Goal: Task Accomplishment & Management: Manage account settings

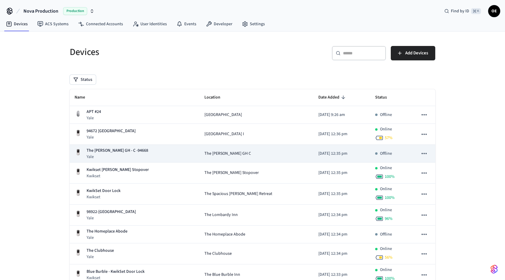
click at [167, 159] on td "The [PERSON_NAME] GH - C -94668 [GEOGRAPHIC_DATA]" at bounding box center [135, 154] width 130 height 18
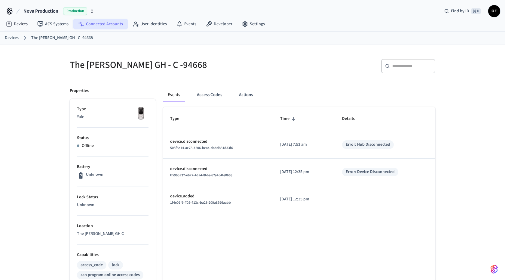
click at [95, 27] on link "Connected Accounts" at bounding box center [100, 24] width 54 height 11
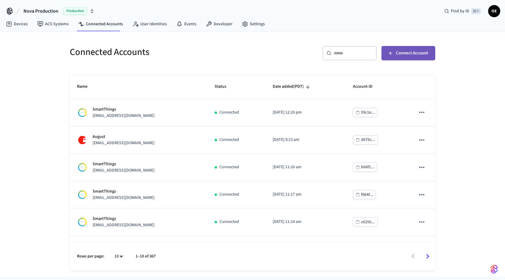
click at [403, 54] on span "Connect Account" at bounding box center [412, 53] width 32 height 8
